Goal: Information Seeking & Learning: Find specific fact

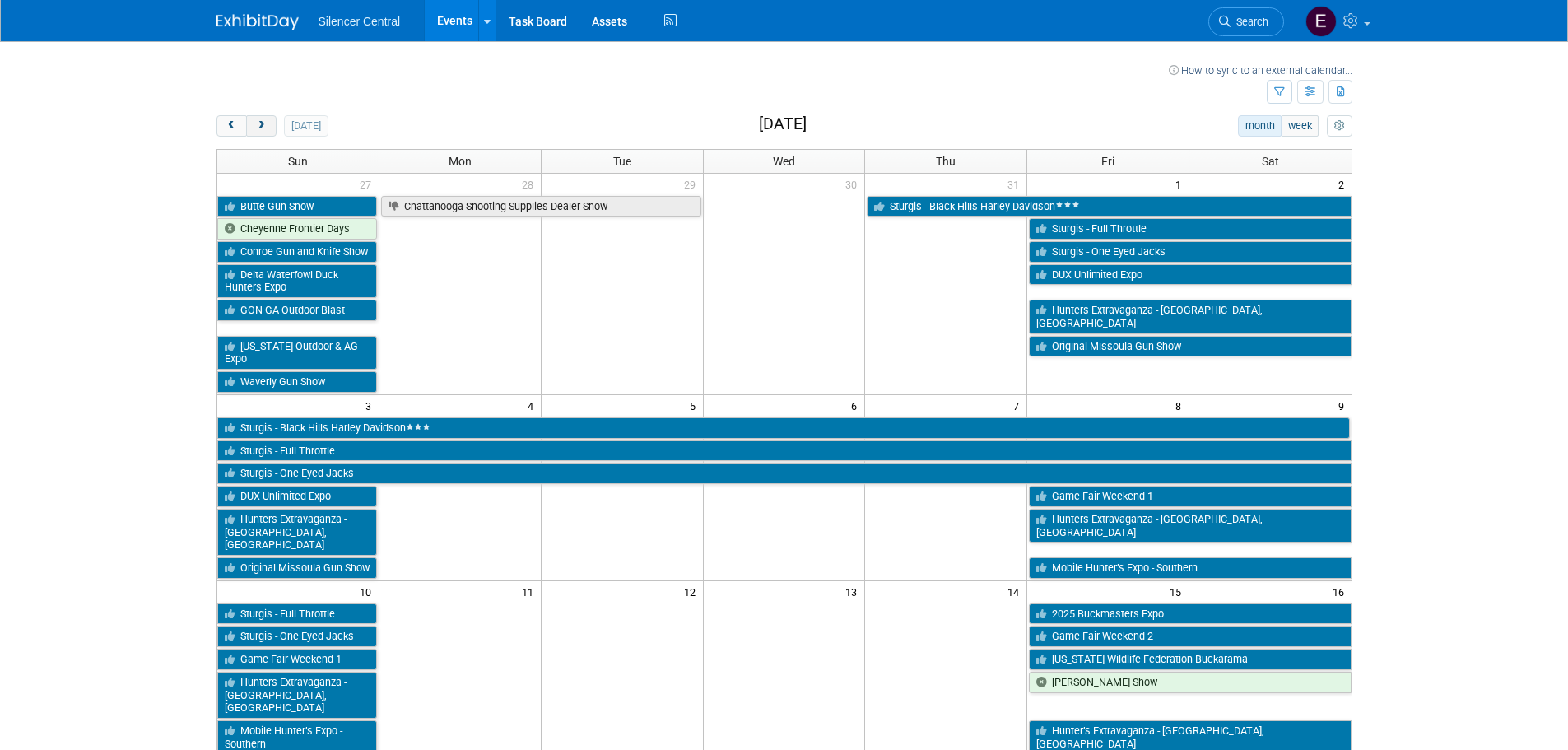
click at [266, 127] on span "next" at bounding box center [261, 126] width 13 height 11
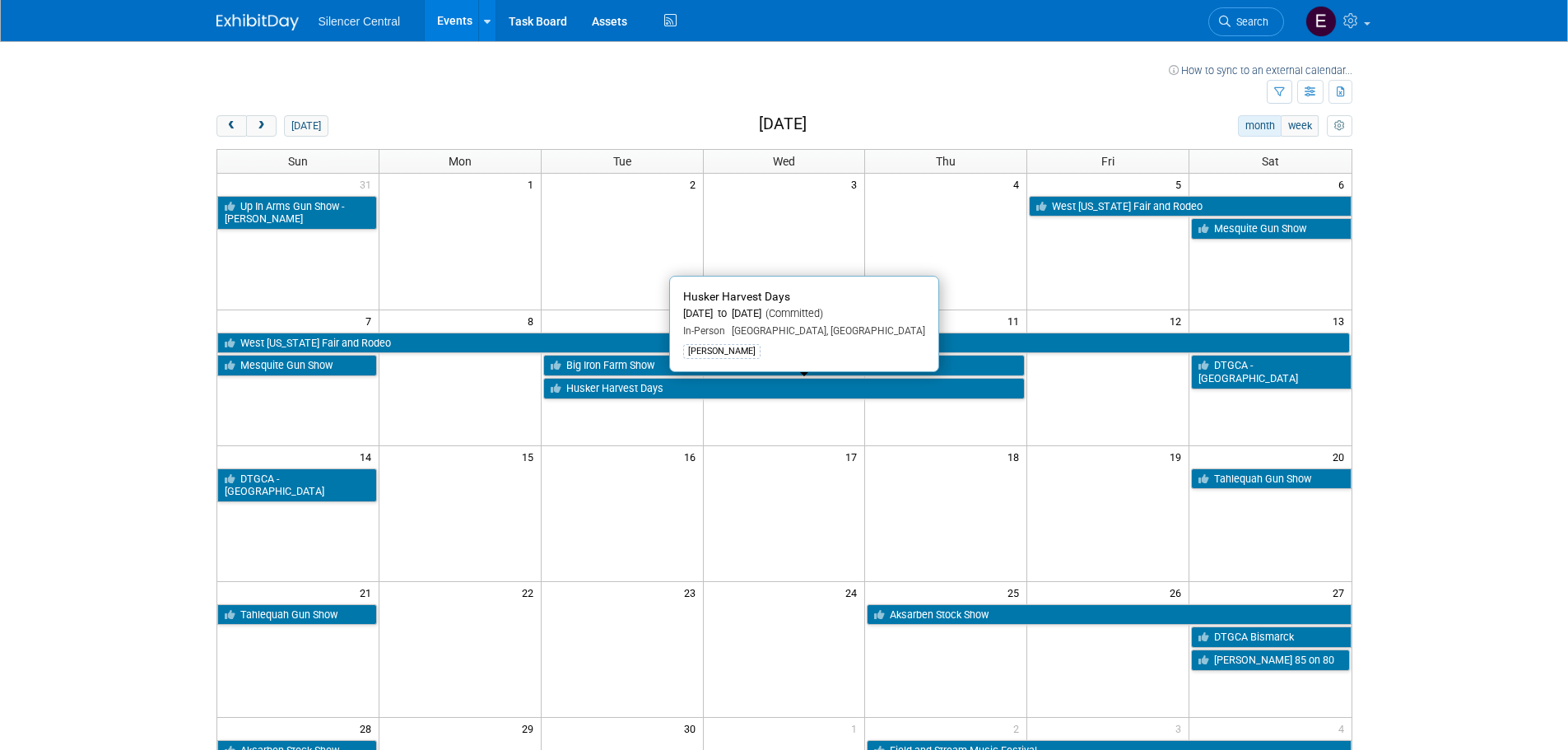
click at [685, 387] on link "Husker Harvest Days" at bounding box center [784, 388] width 483 height 22
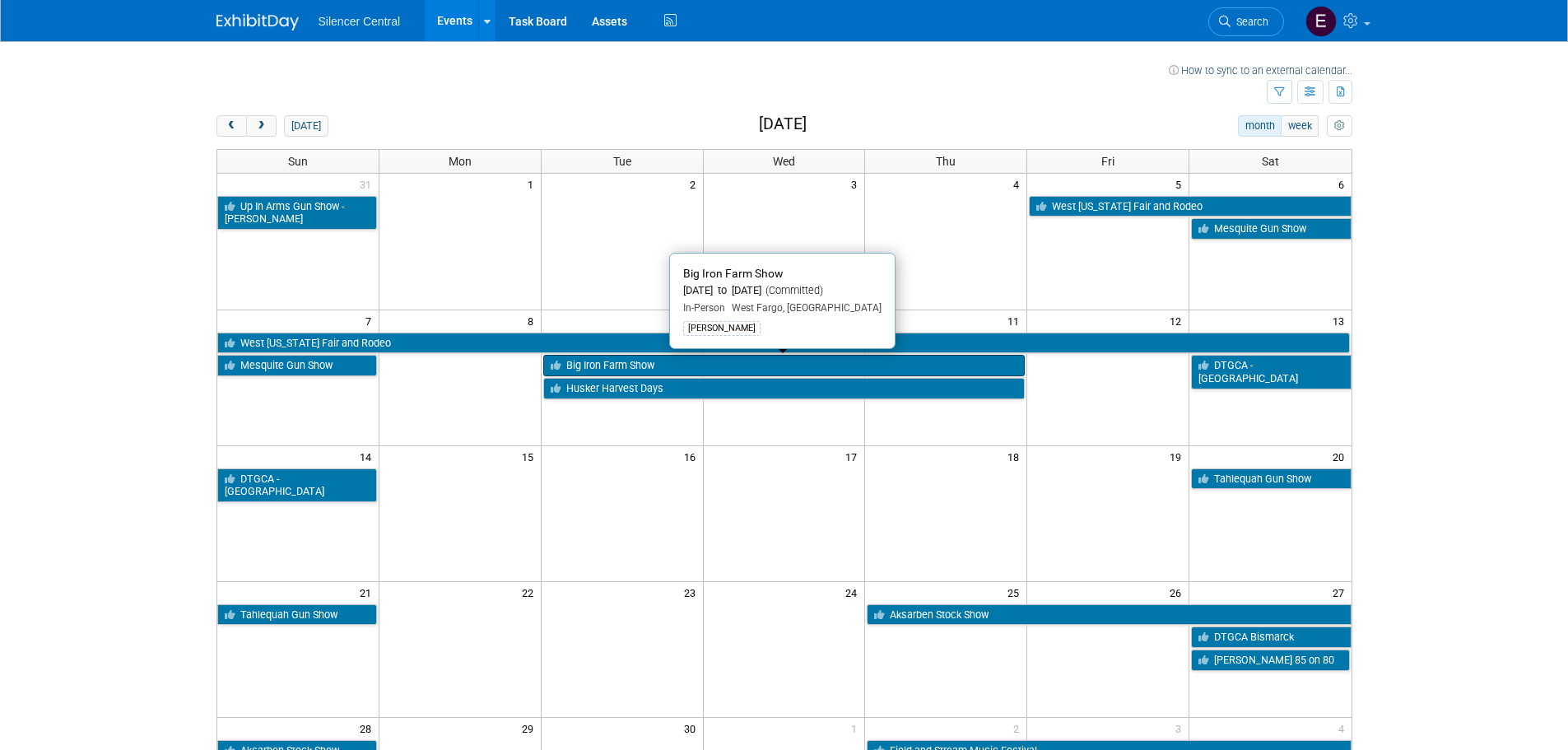
click at [690, 372] on link "Big Iron Farm Show" at bounding box center [784, 366] width 483 height 22
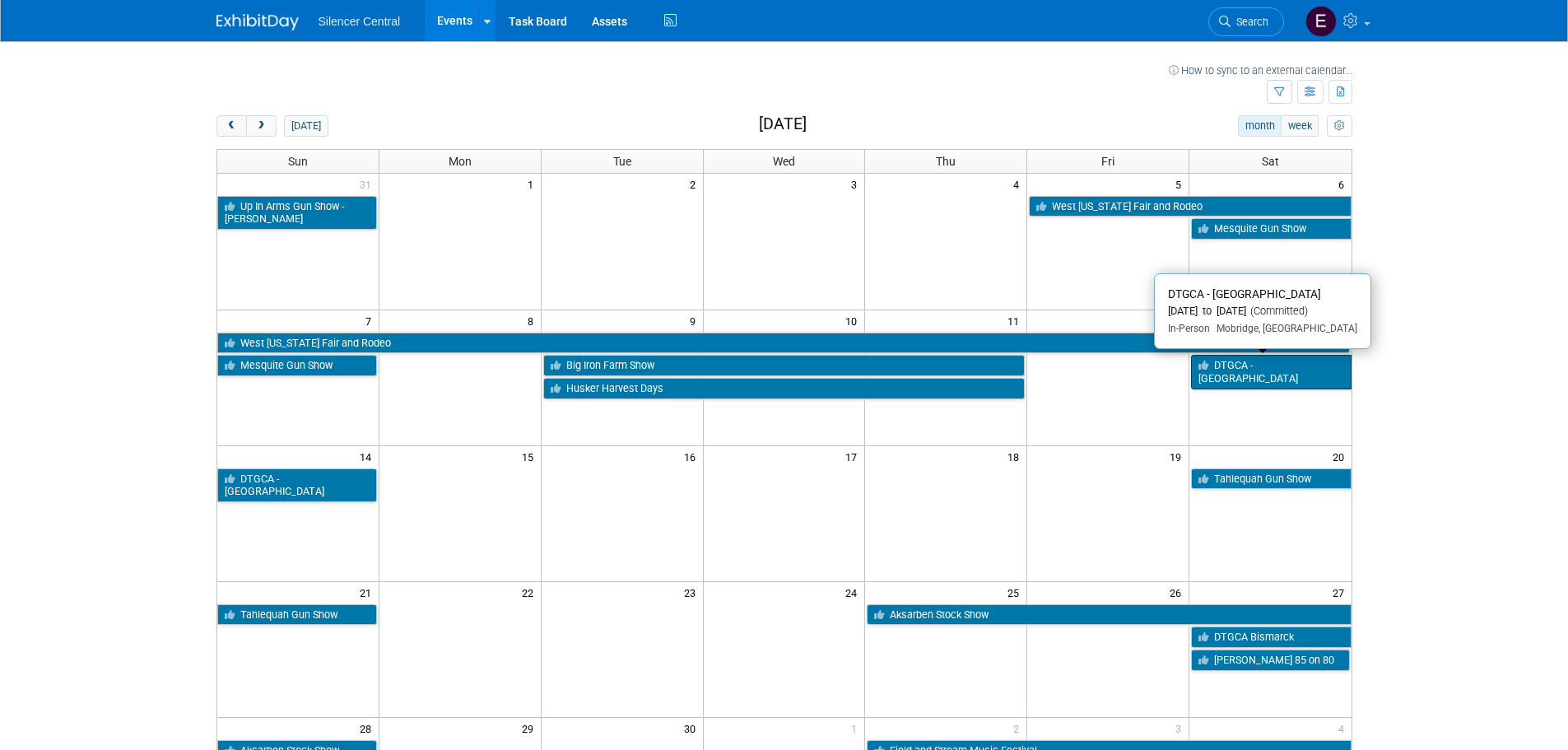
click at [1265, 358] on link "DTGCA - [GEOGRAPHIC_DATA]" at bounding box center [1271, 372] width 159 height 33
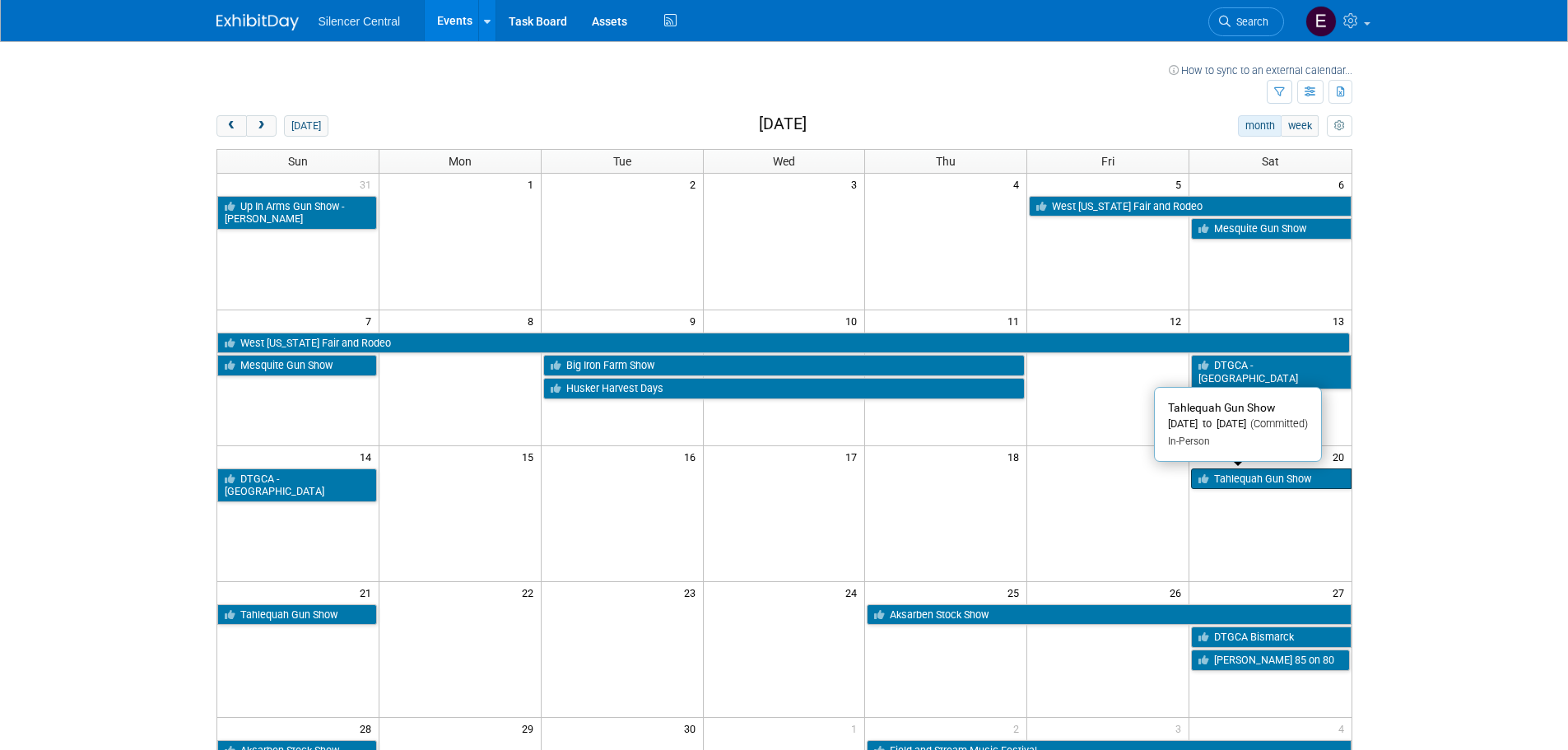
click at [1270, 488] on link "Tahlequah Gun Show" at bounding box center [1271, 479] width 159 height 22
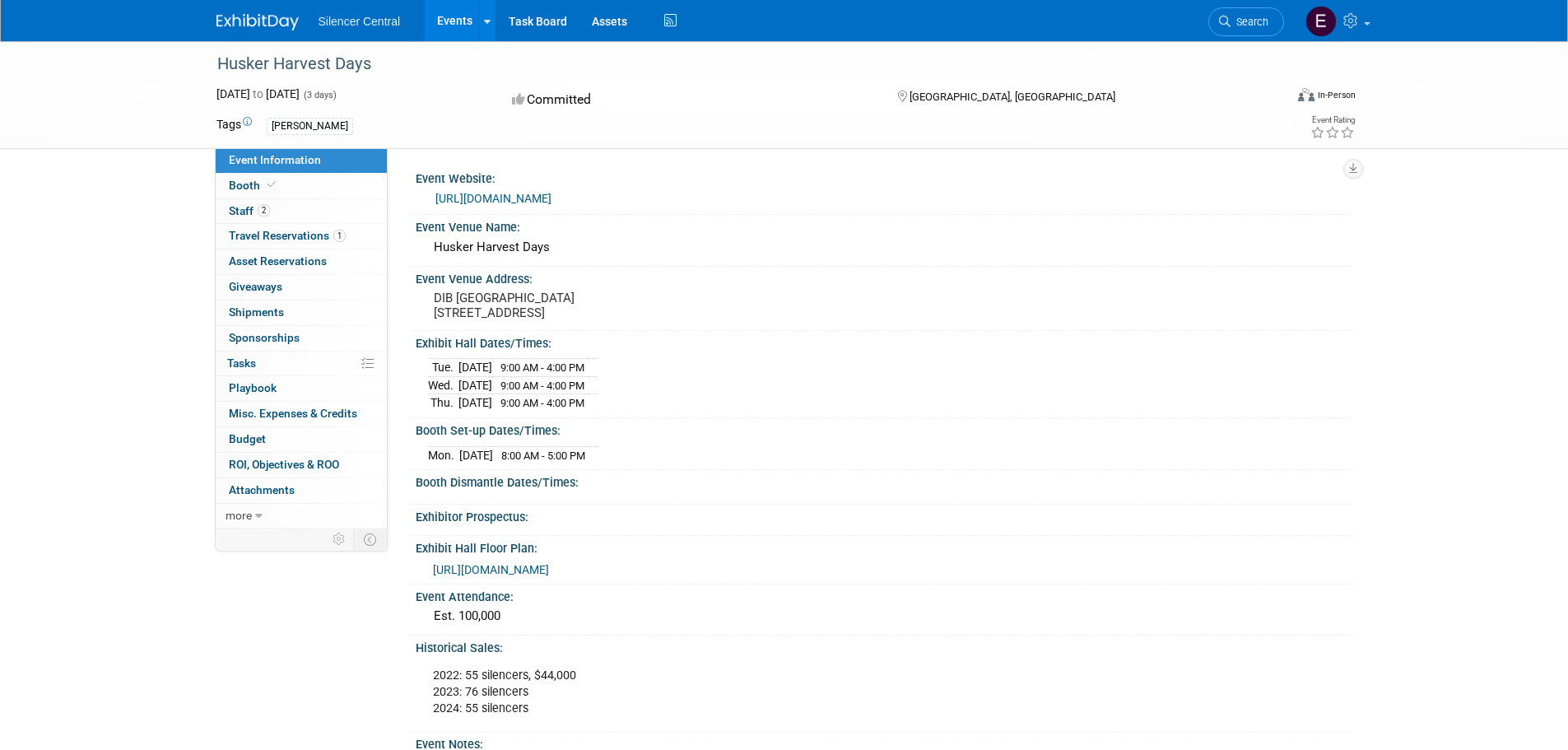
drag, startPoint x: 583, startPoint y: 336, endPoint x: 423, endPoint y: 301, distance: 163.8
click at [423, 301] on div "DIB North Hall 9000 West Husker Highway Wood River, NE 68883" at bounding box center [610, 306] width 390 height 39
copy pre "DIB North Hall 9000 West Husker Highway Wood River, NE 68883"
click at [279, 188] on link "Booth" at bounding box center [301, 186] width 171 height 25
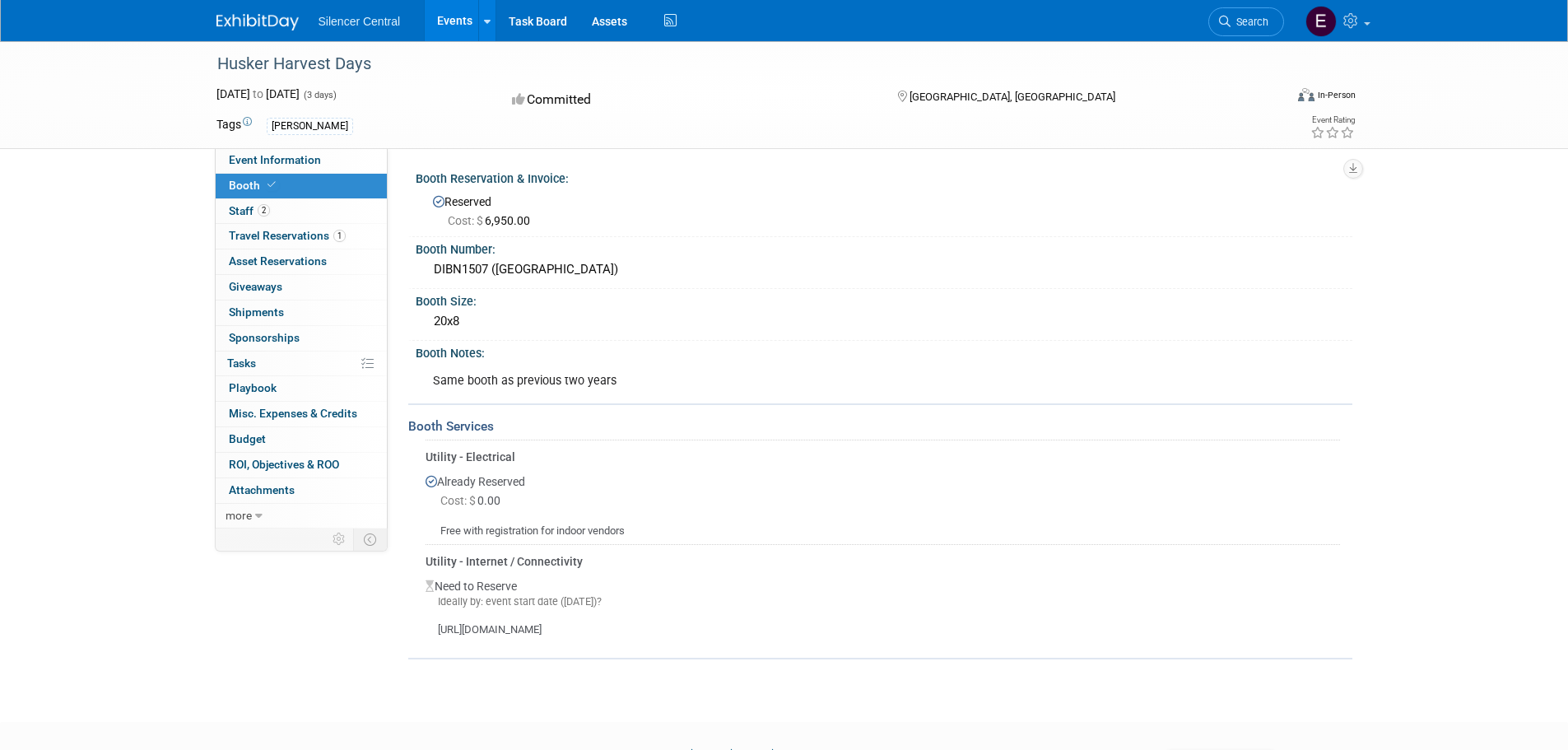
drag, startPoint x: 558, startPoint y: 269, endPoint x: 418, endPoint y: 260, distance: 140.3
click at [416, 263] on div "DIBN1507 (North DI)" at bounding box center [884, 270] width 937 height 28
copy div "DIBN1507 (North DI)"
click at [314, 144] on div "Husker Harvest Days Sep 9, 2025 to Sep 11, 2025 (3 days) Sep 9, 2025 to Sep 11,…" at bounding box center [784, 94] width 1161 height 107
click at [335, 165] on link "Event Information" at bounding box center [301, 160] width 171 height 25
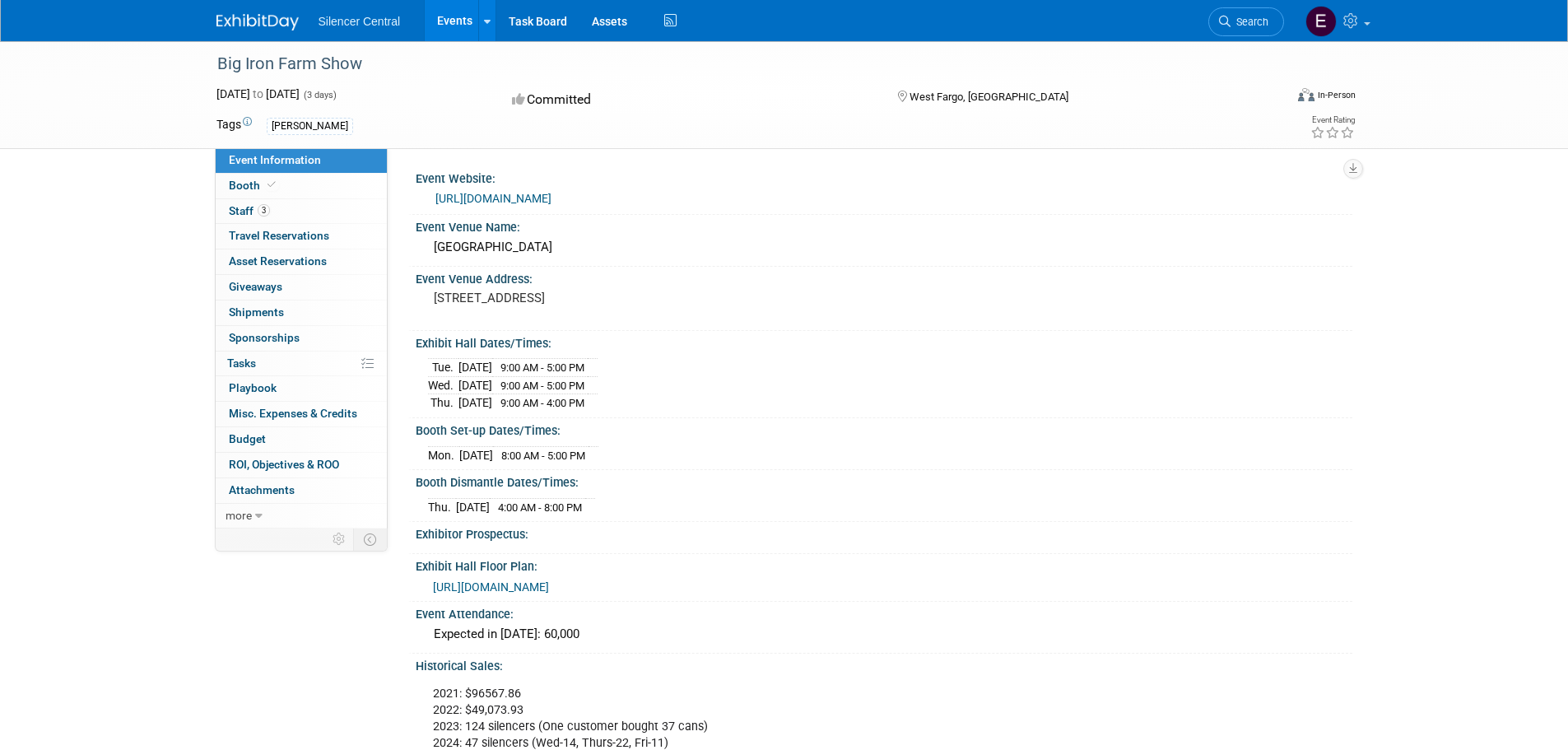
drag, startPoint x: 582, startPoint y: 312, endPoint x: 418, endPoint y: 291, distance: 165.3
click at [418, 291] on div "1805 Main Avenue West West Fargo, ND 58078" at bounding box center [610, 306] width 390 height 39
copy pre "1805 Main Avenue West West Fargo, ND 58078"
click at [338, 175] on link "Booth" at bounding box center [301, 186] width 171 height 25
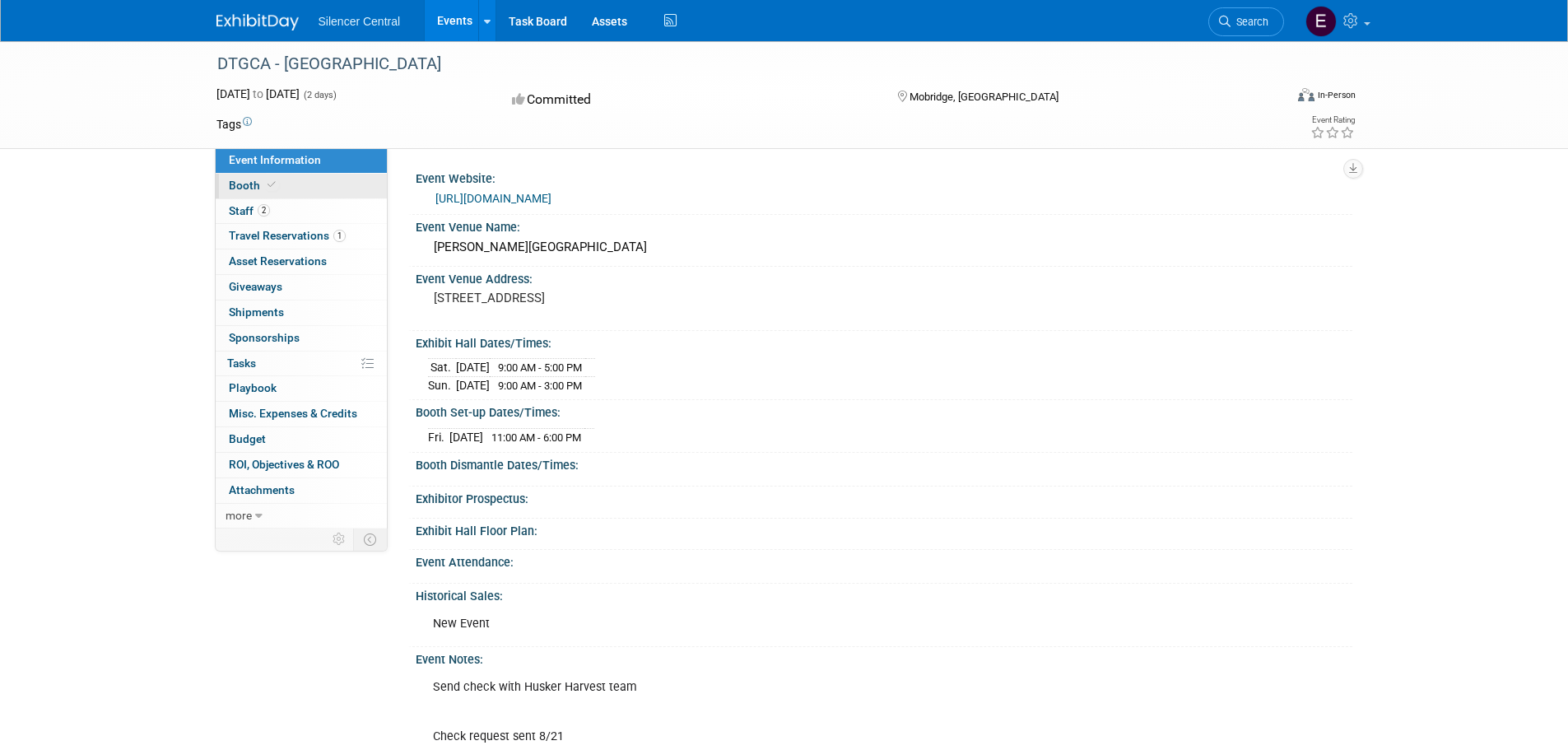
click at [307, 180] on link "Booth" at bounding box center [301, 186] width 171 height 25
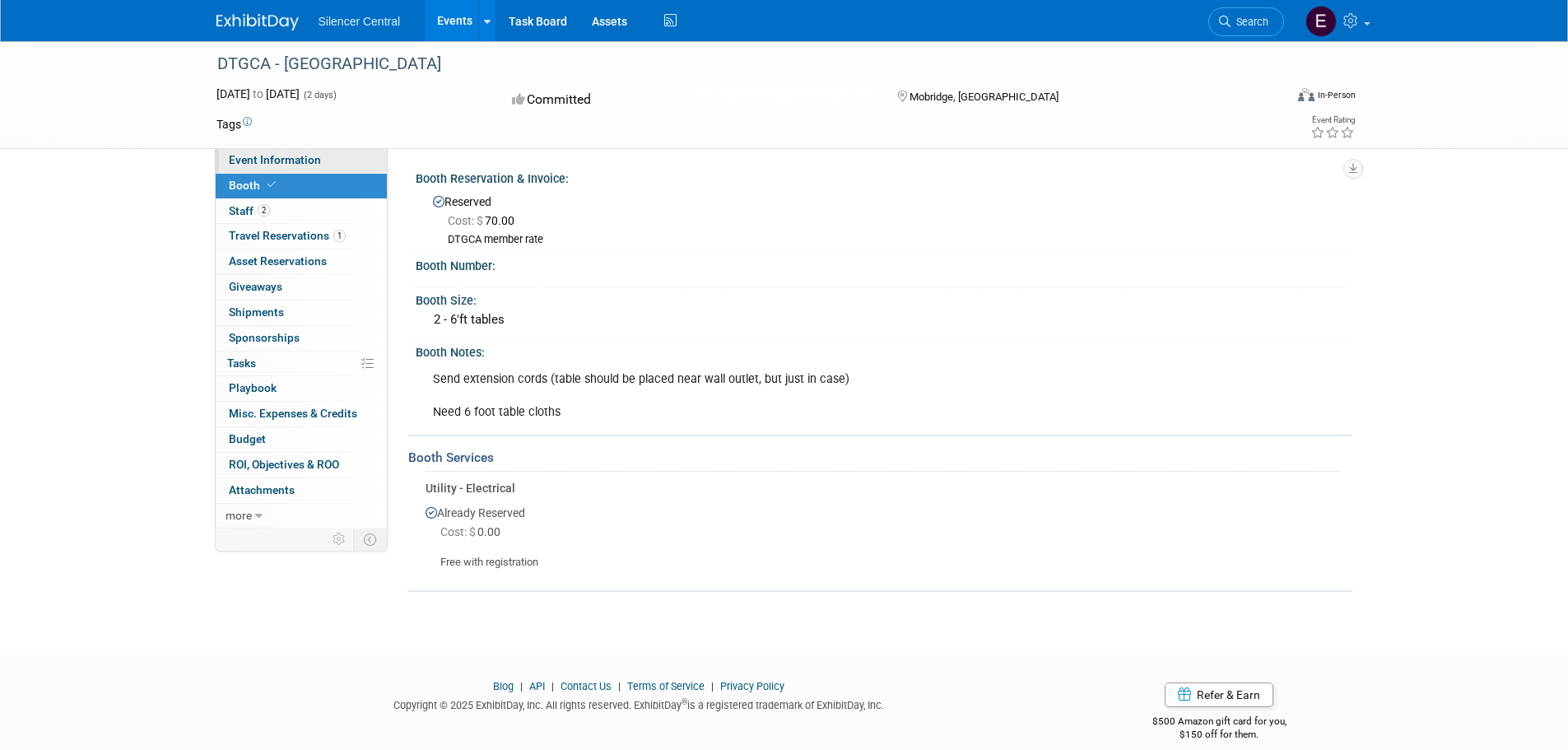
click at [294, 159] on span "Event Information" at bounding box center [275, 159] width 92 height 13
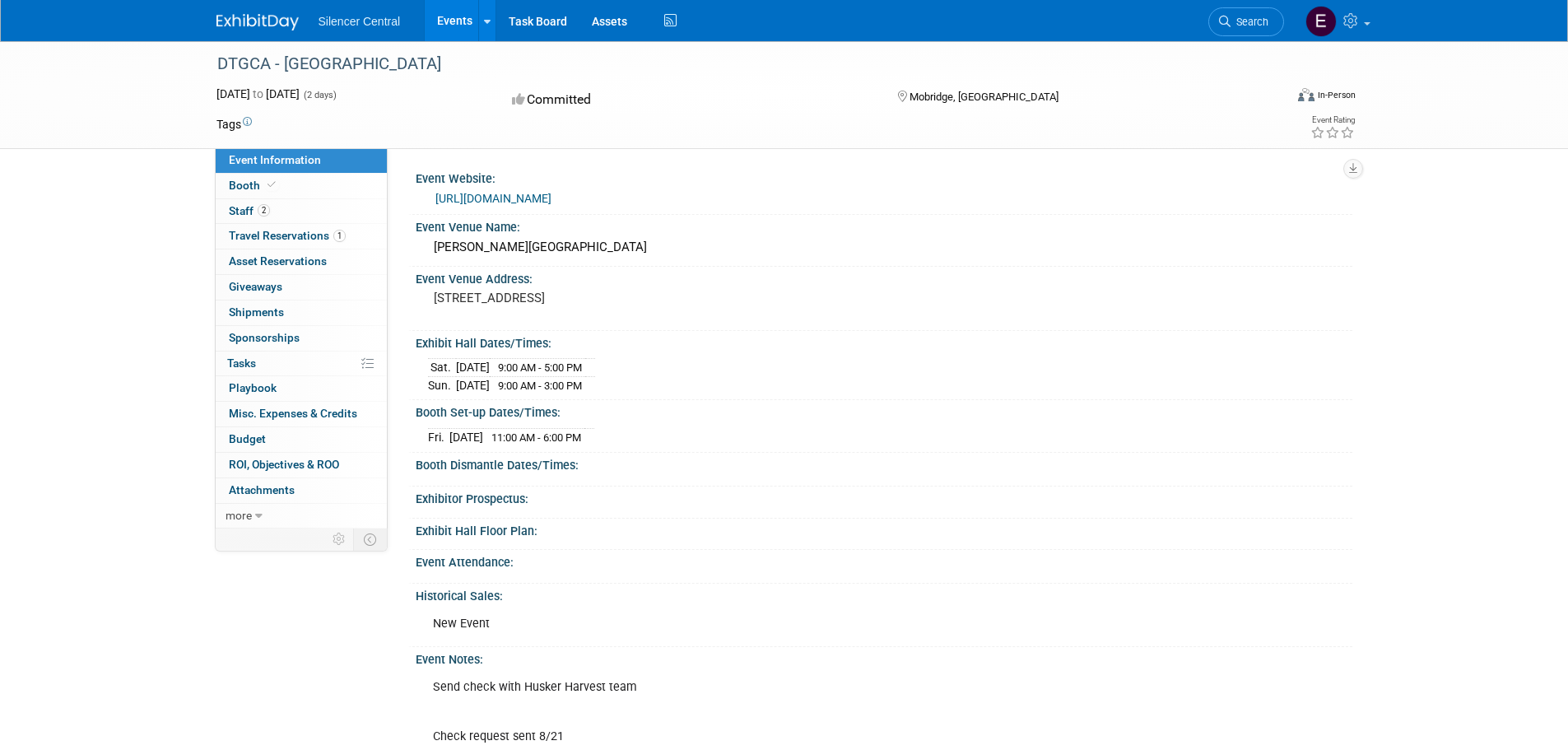
drag, startPoint x: 574, startPoint y: 319, endPoint x: 429, endPoint y: 288, distance: 148.3
click at [429, 288] on div "212 Main St, Mobridge, SD 57601" at bounding box center [610, 305] width 366 height 38
copy pre "212 Main St, Mobridge, SD 57601"
click at [241, 183] on span "Booth" at bounding box center [254, 185] width 50 height 13
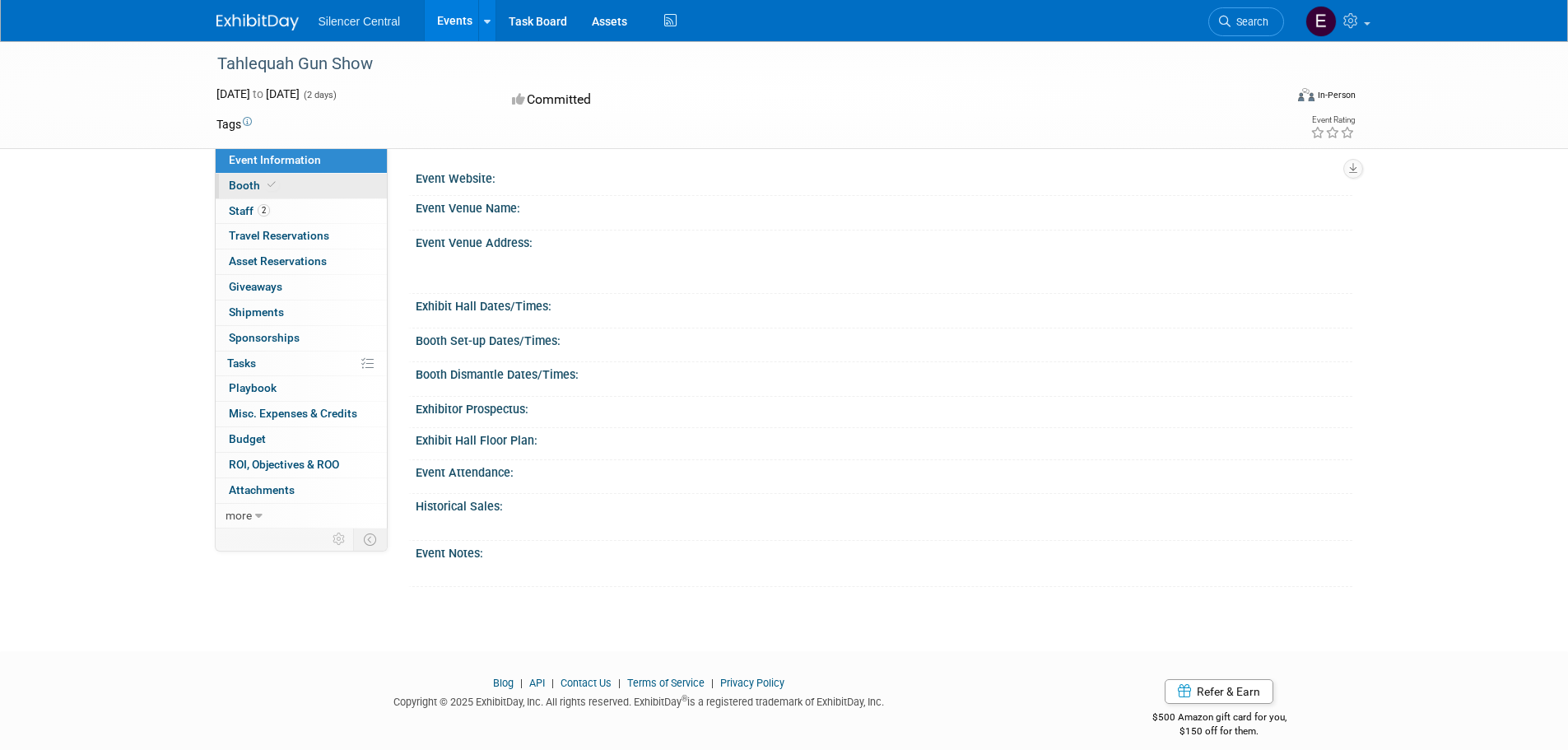
click at [256, 184] on span "Booth" at bounding box center [254, 185] width 50 height 13
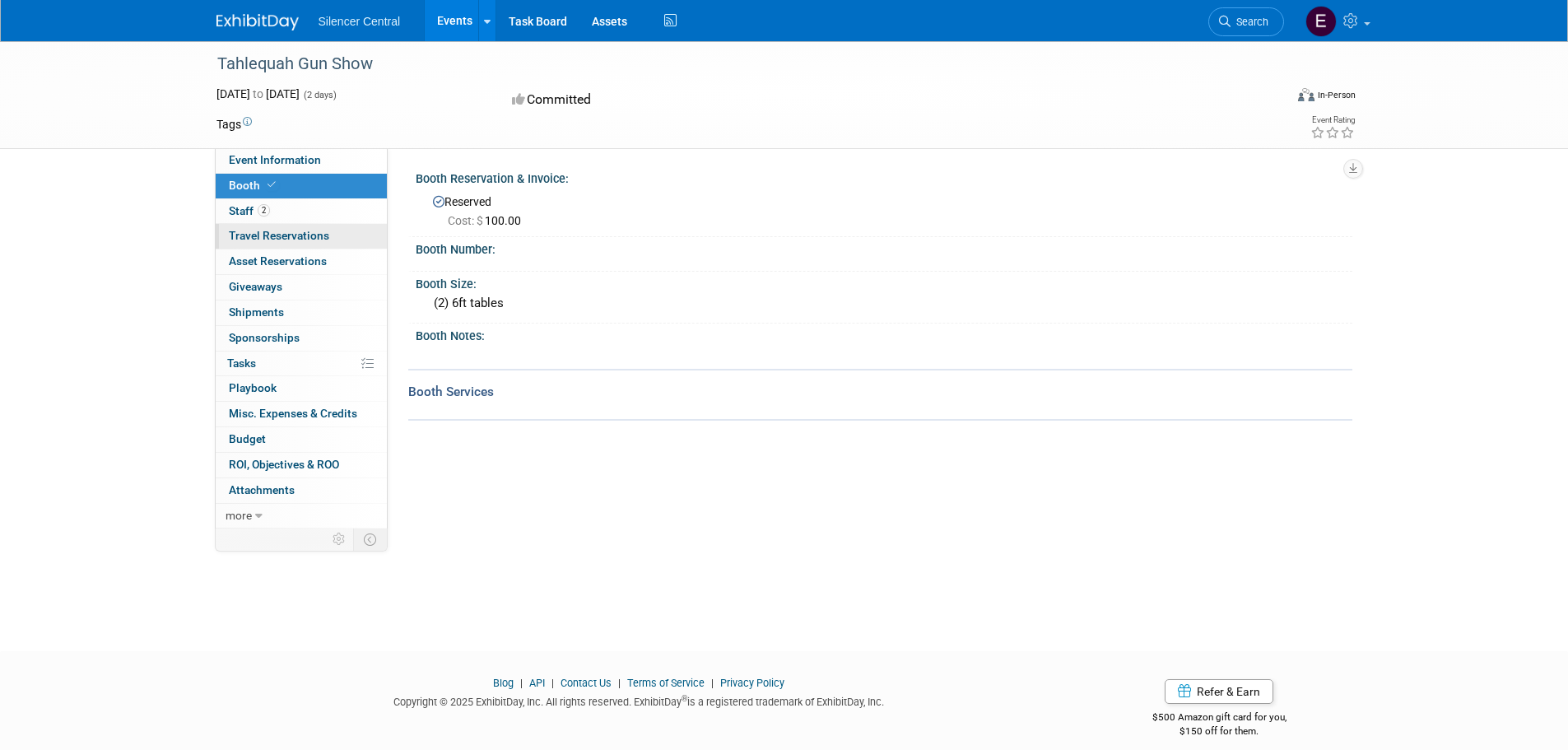
click at [317, 244] on link "0 Travel Reservations 0" at bounding box center [301, 236] width 171 height 25
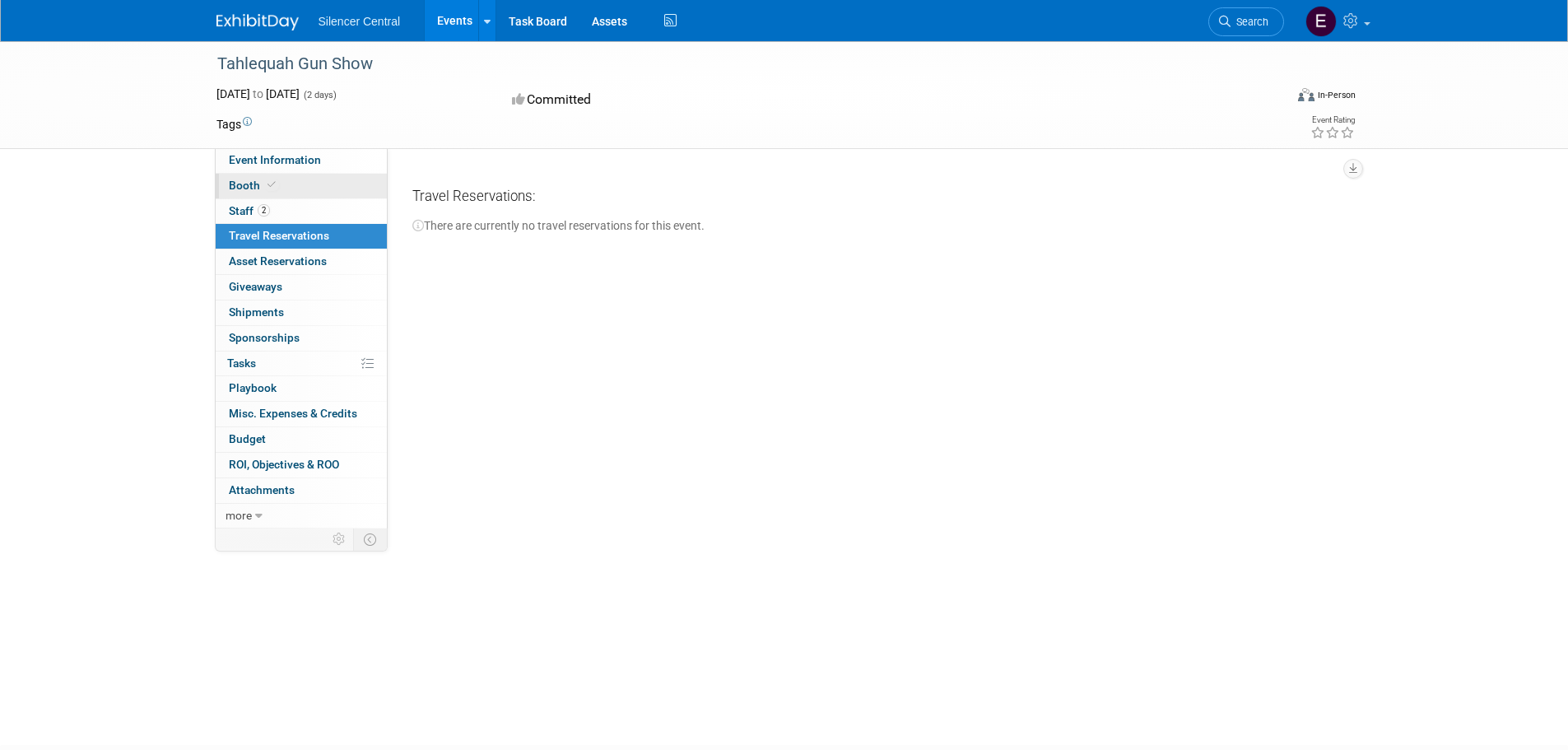
click at [302, 195] on link "Booth" at bounding box center [301, 186] width 171 height 25
